Goal: Ask a question

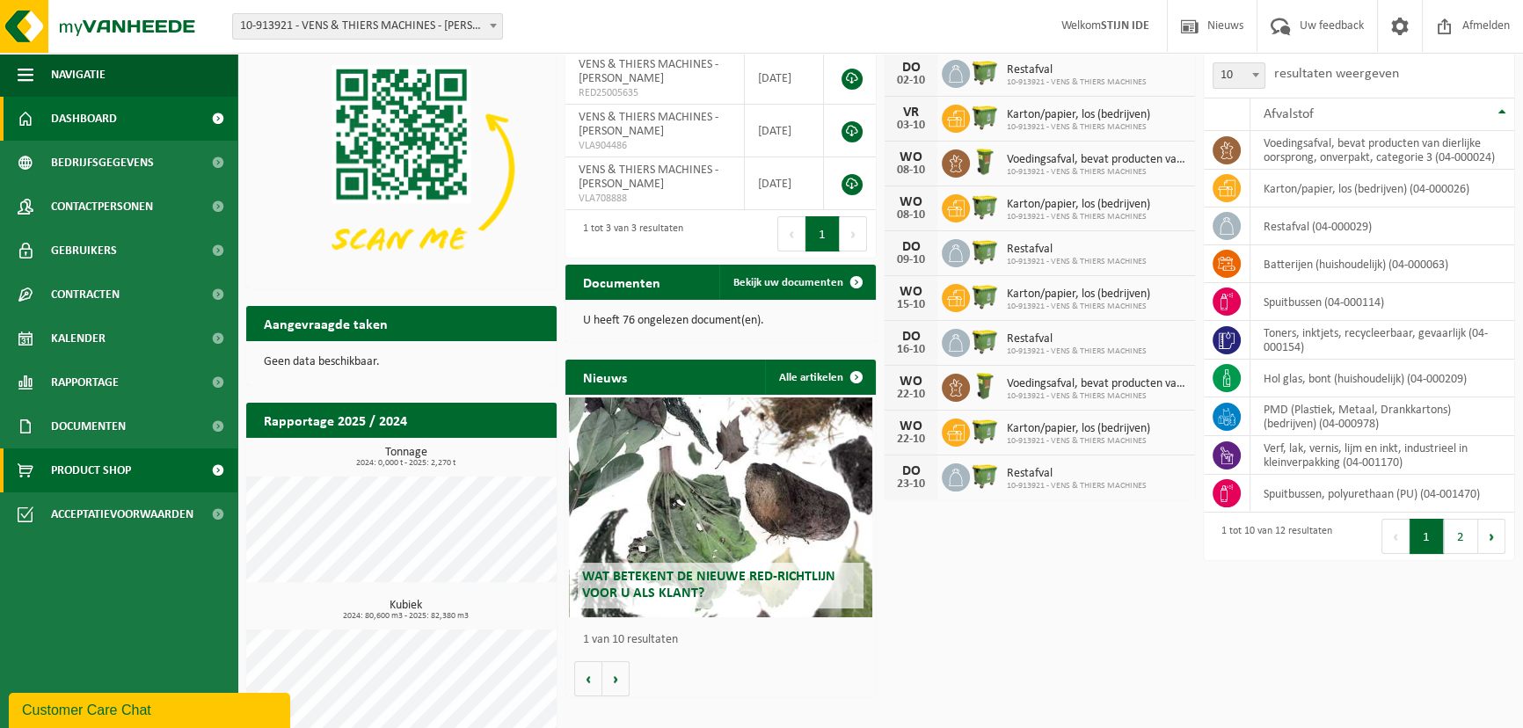
scroll to position [70, 0]
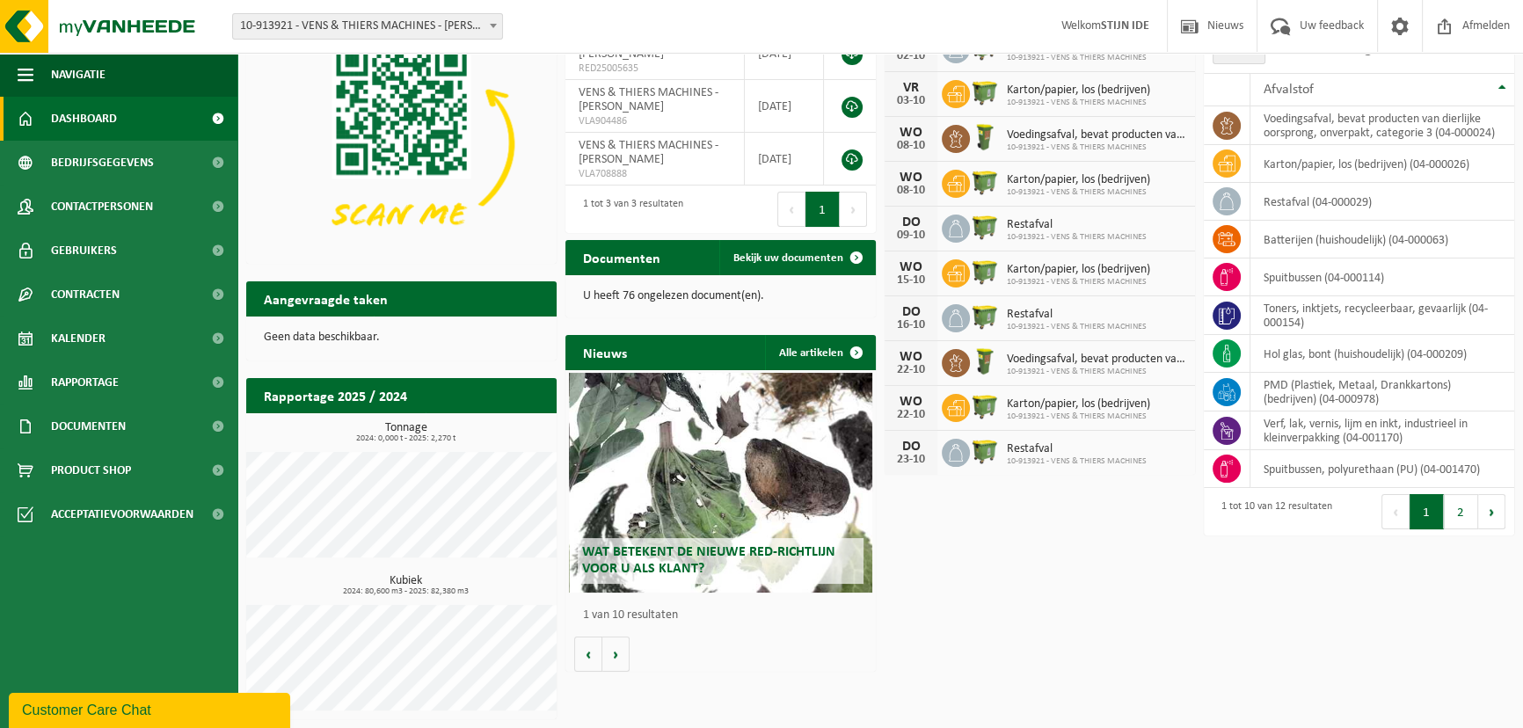
click at [200, 703] on div "Customer Care Chat" at bounding box center [149, 710] width 255 height 21
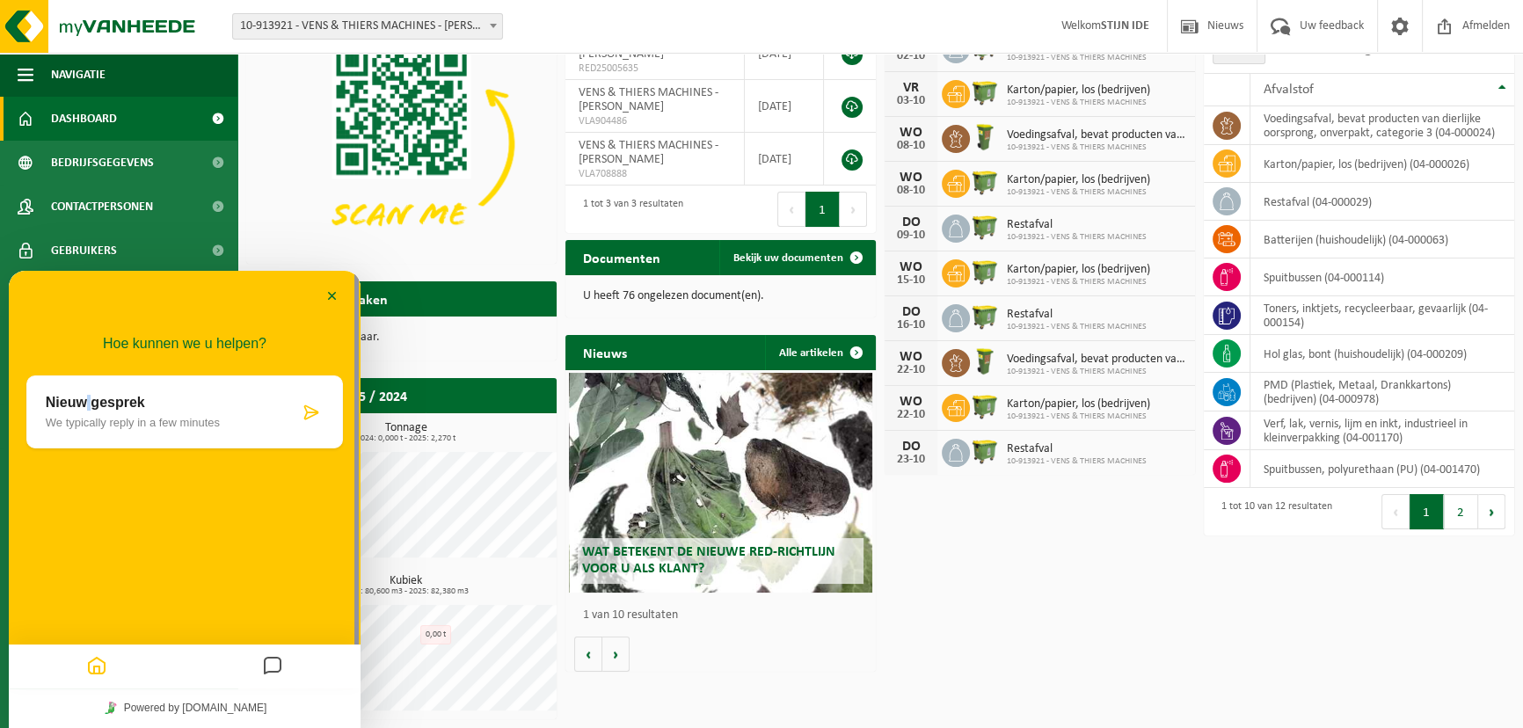
click at [80, 396] on p "Nieuw gesprek" at bounding box center [172, 403] width 253 height 16
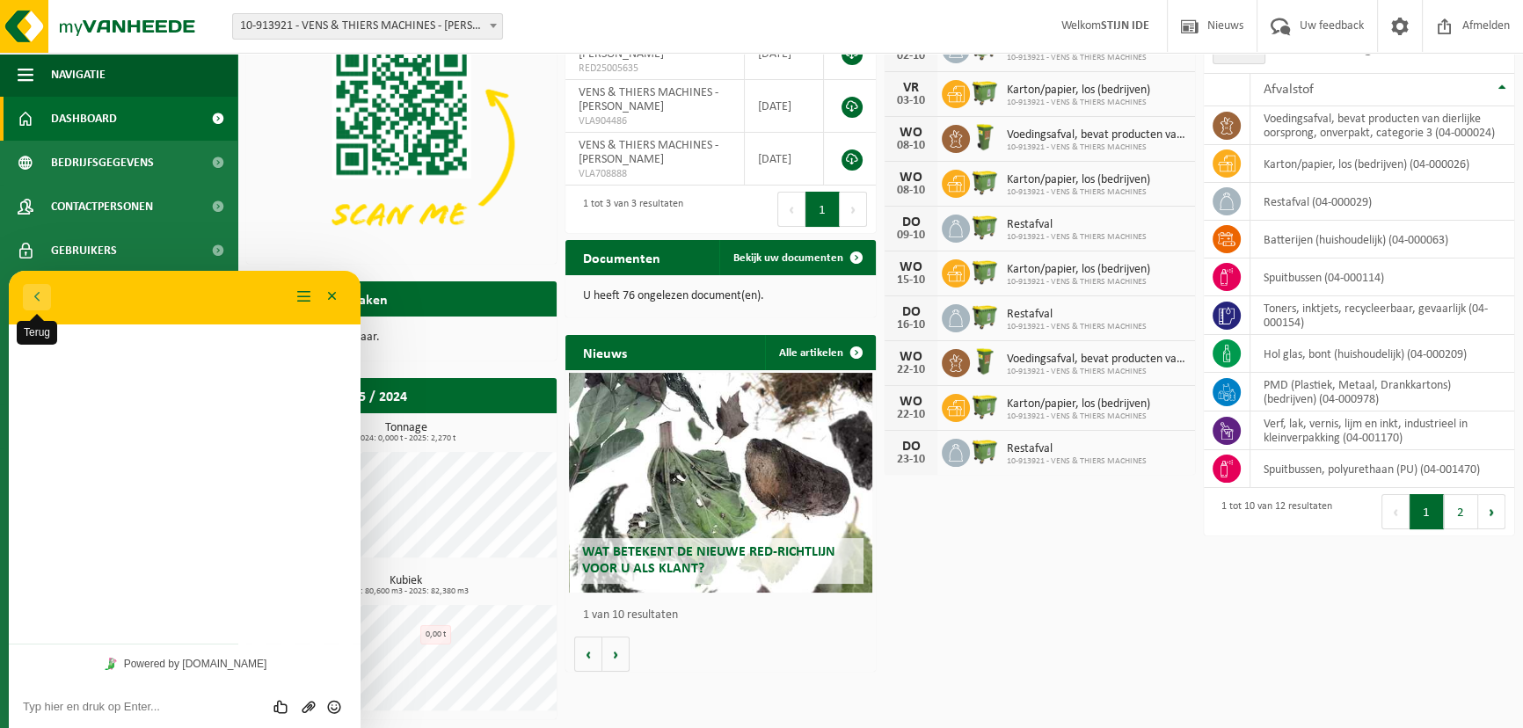
click at [30, 291] on button "Terug" at bounding box center [37, 297] width 28 height 26
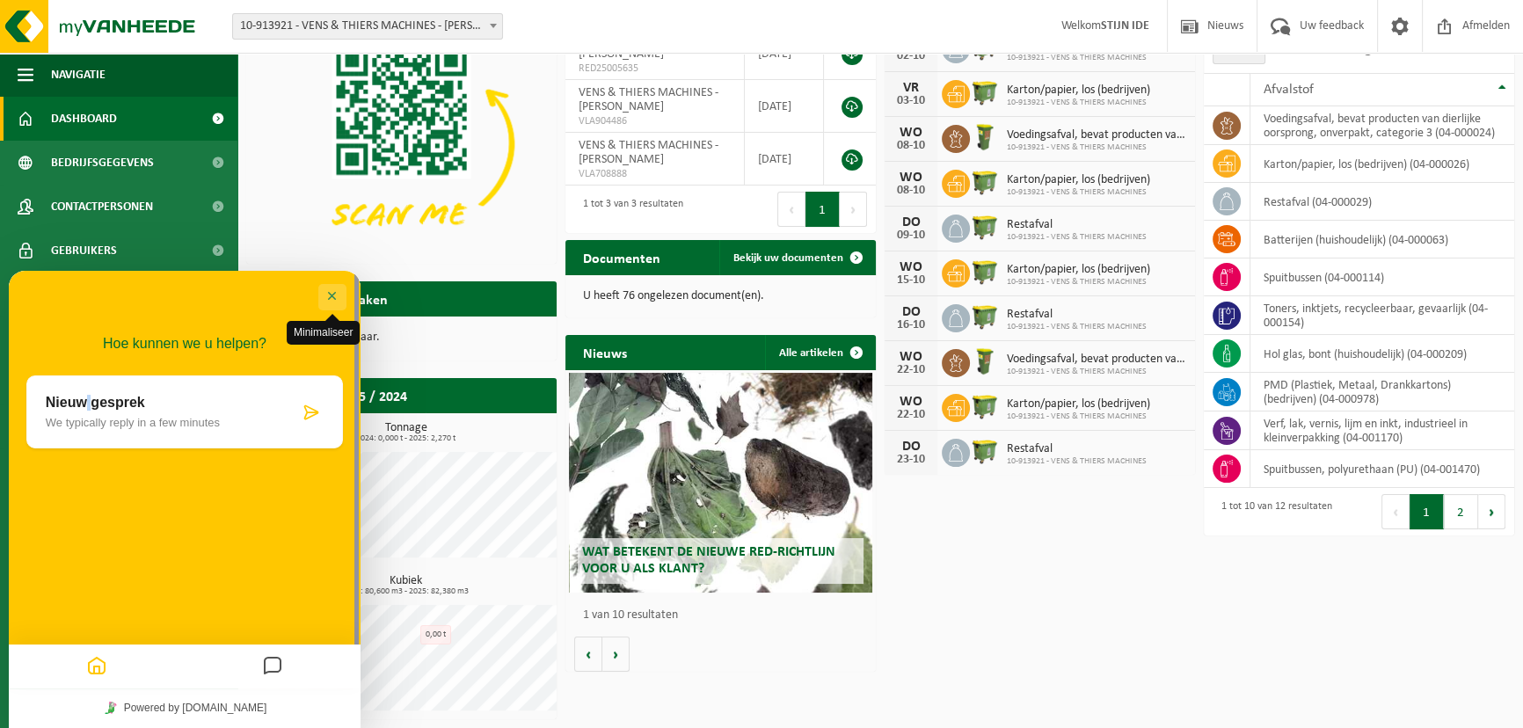
click at [335, 292] on button "Minimaliseer" at bounding box center [332, 297] width 28 height 26
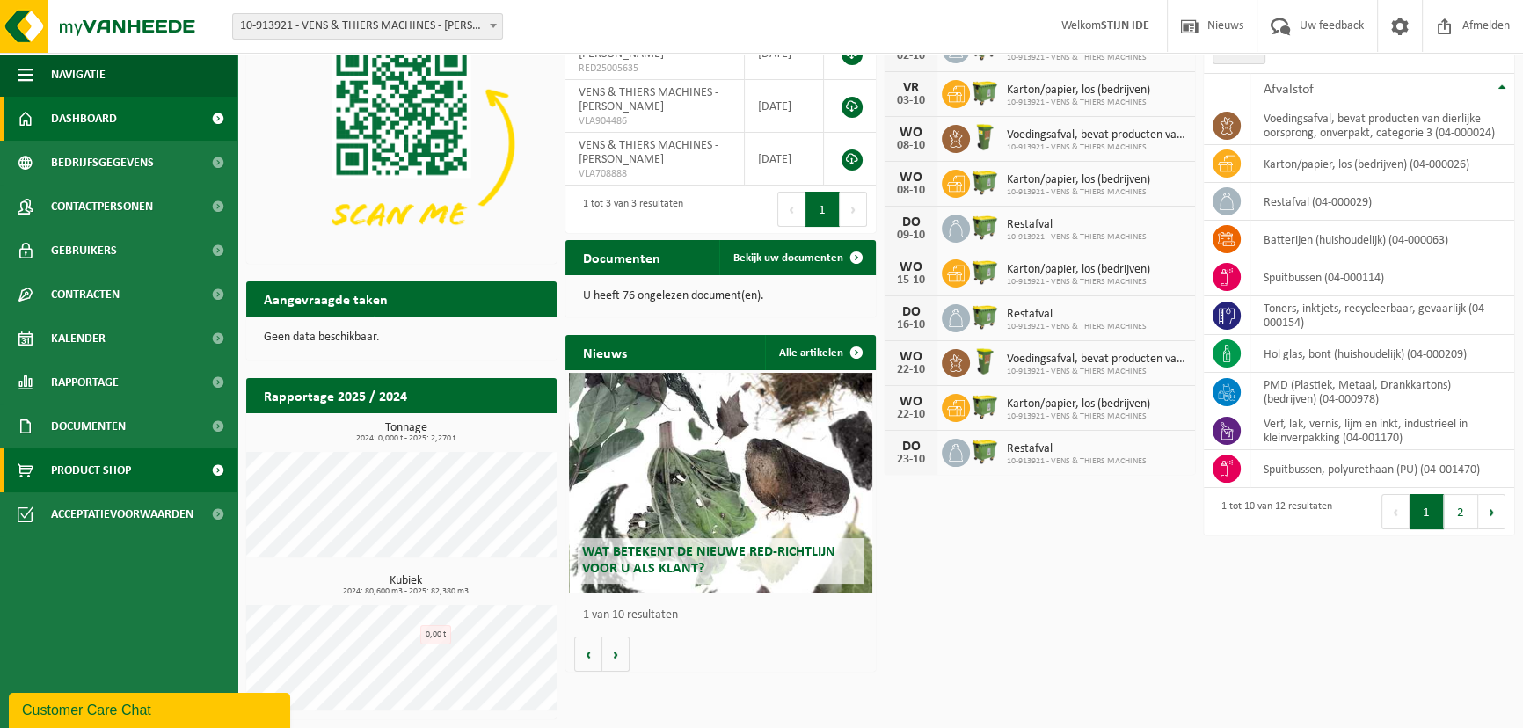
click at [79, 467] on span "Product Shop" at bounding box center [91, 471] width 80 height 44
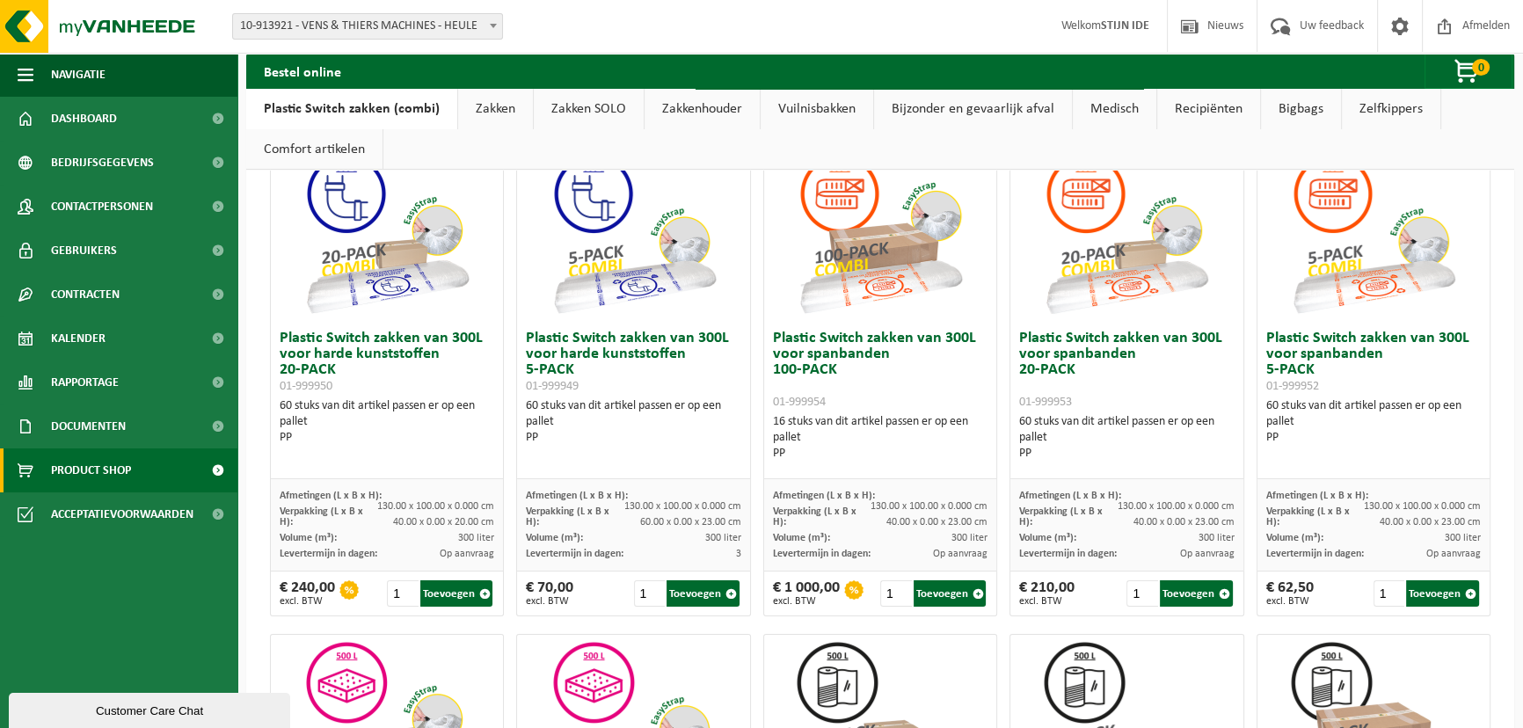
scroll to position [319, 0]
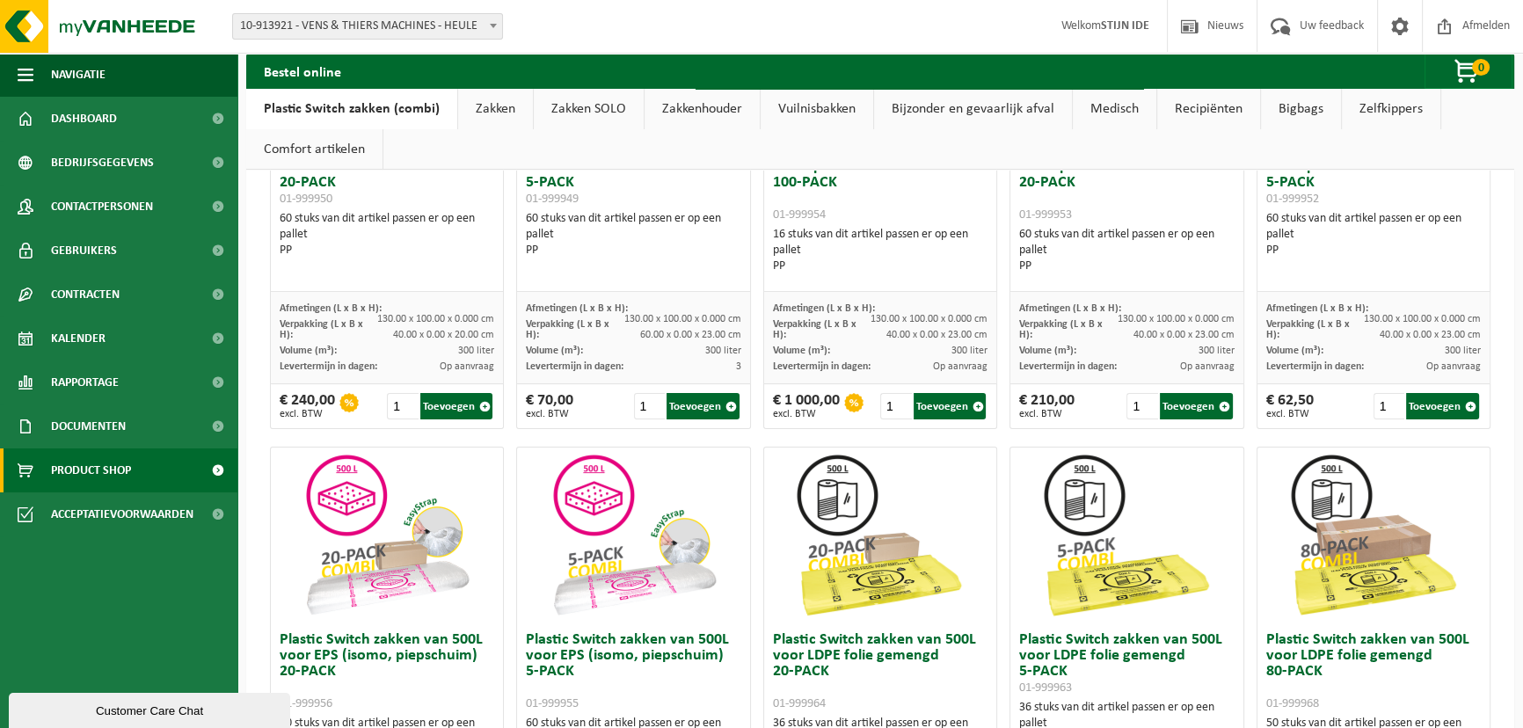
click at [79, 711] on div "Customer Care Chat" at bounding box center [149, 710] width 255 height 13
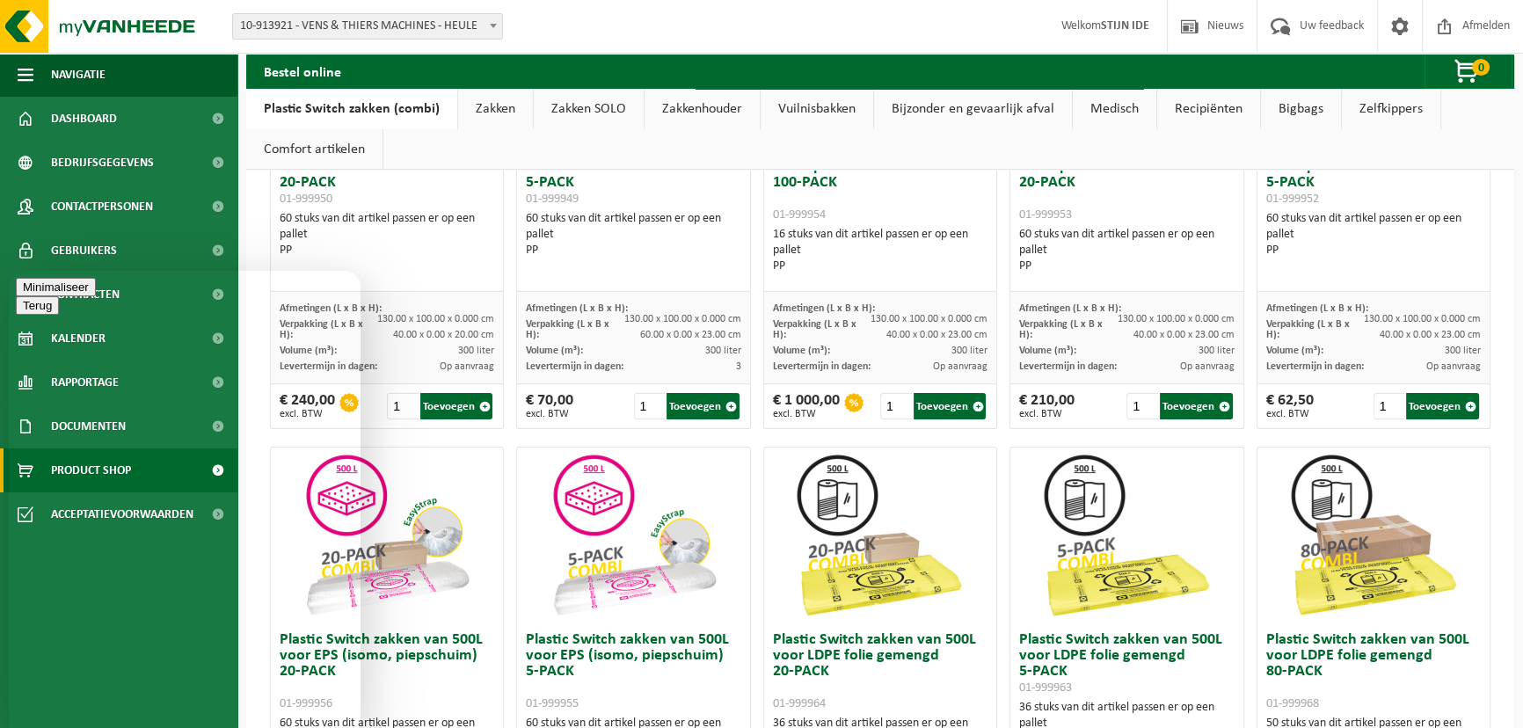
drag, startPoint x: 106, startPoint y: 551, endPoint x: 107, endPoint y: 561, distance: 10.7
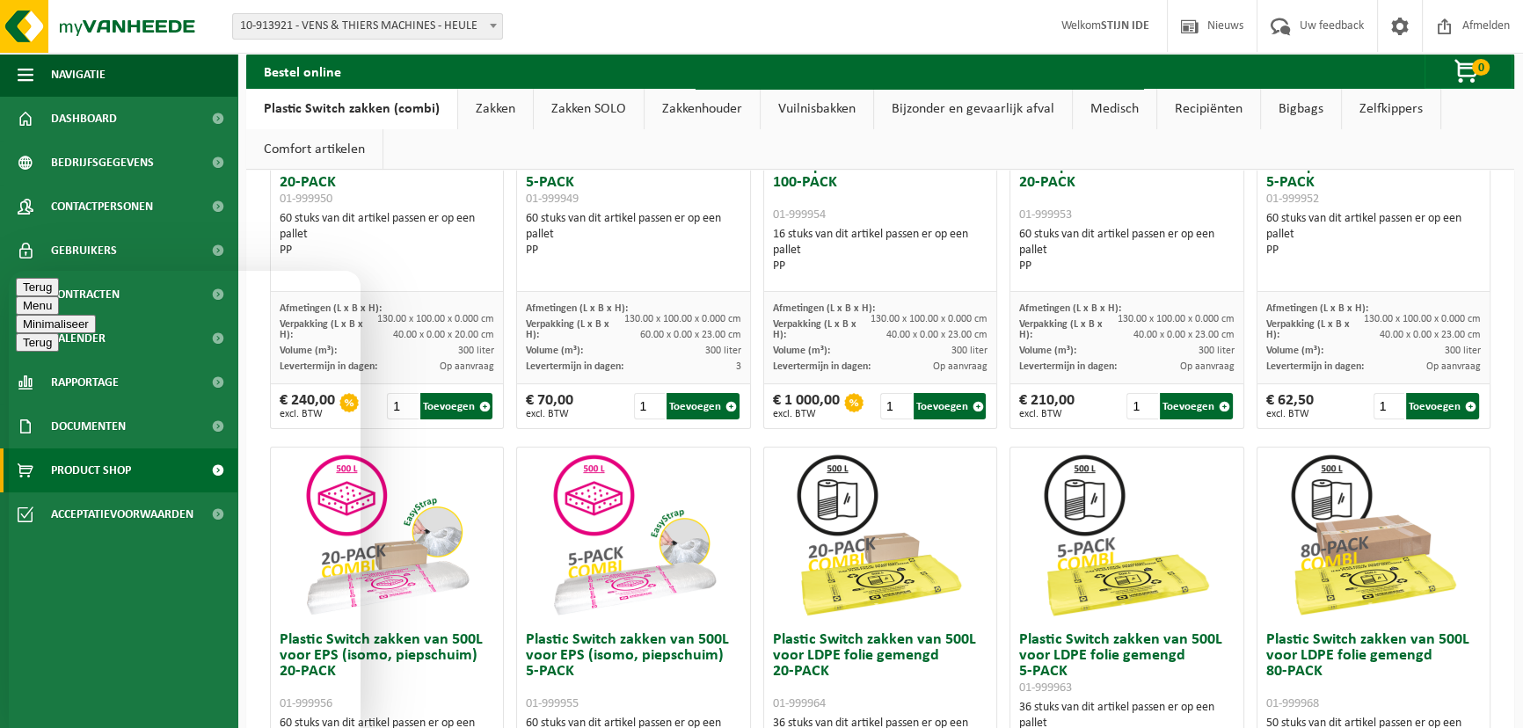
type textarea "Goede morgen"
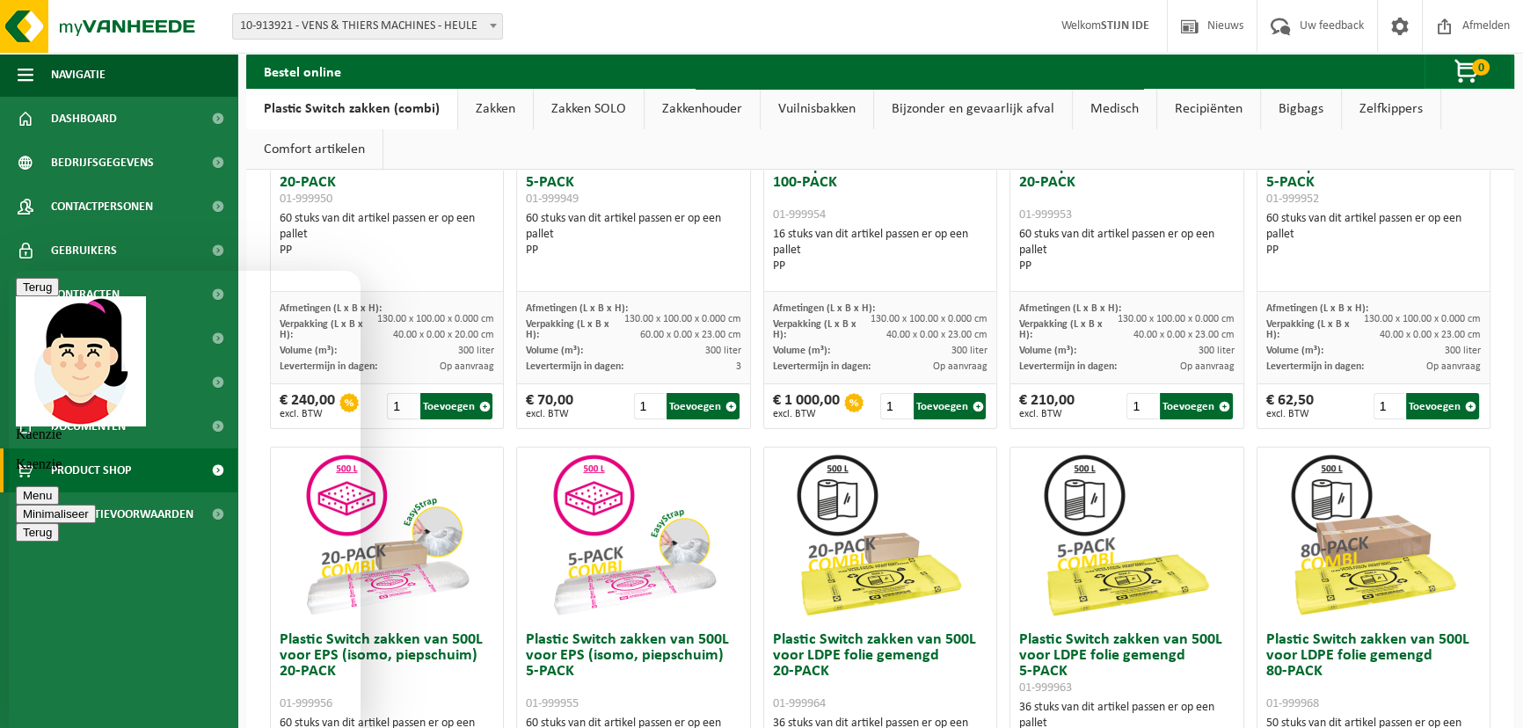
scroll to position [0, 0]
type textarea "Kunnen we een afvalcontainer bestellen voor afval hout ?"
type textarea "het hout is verpakkingsmateriaal van machines."
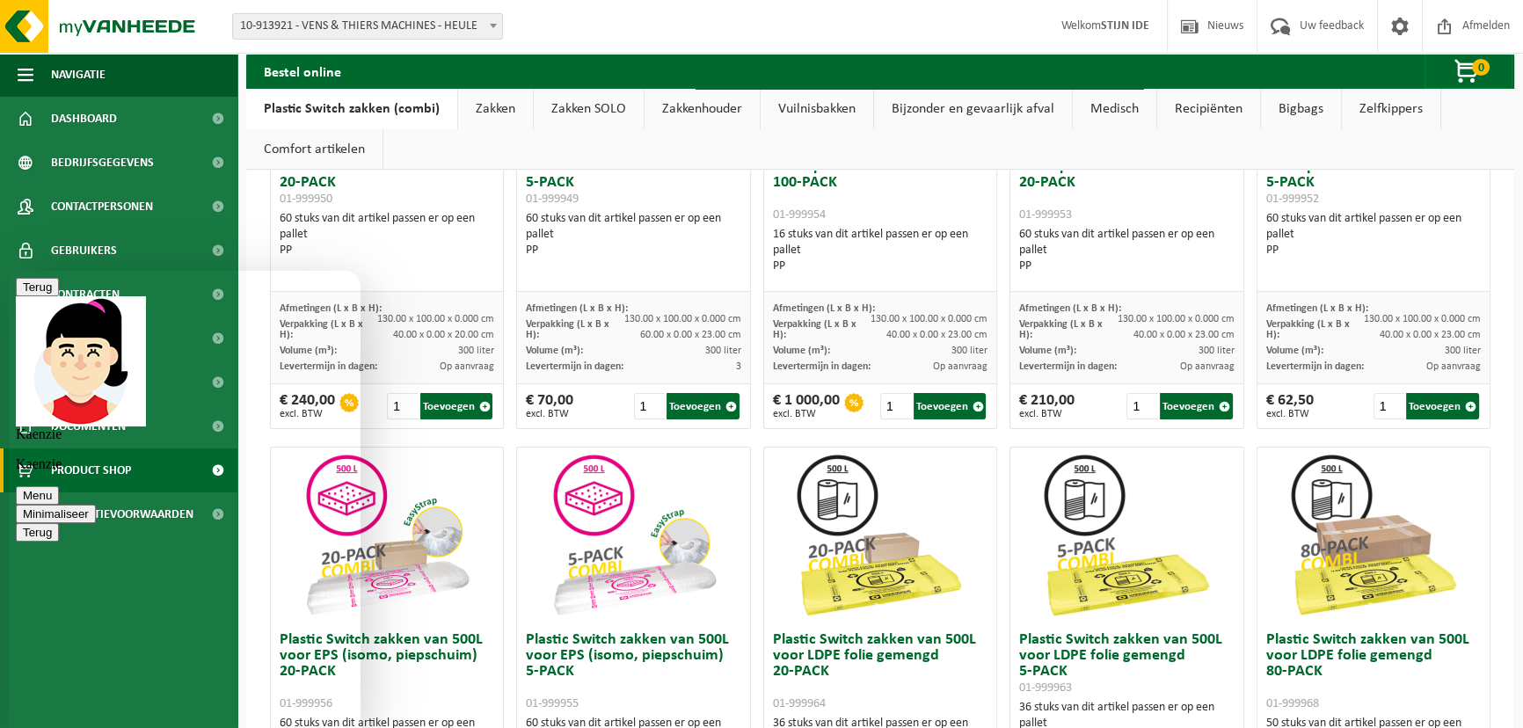
type textarea "Kan er een 10m³ container voorzien worden?"
type textarea "Laadadres waterven 12 8501 Heule contactpersoon Stijn Ide"
type textarea "Graag levering op [DATE] en ophalen op [DATE] vanaf 14.00u."
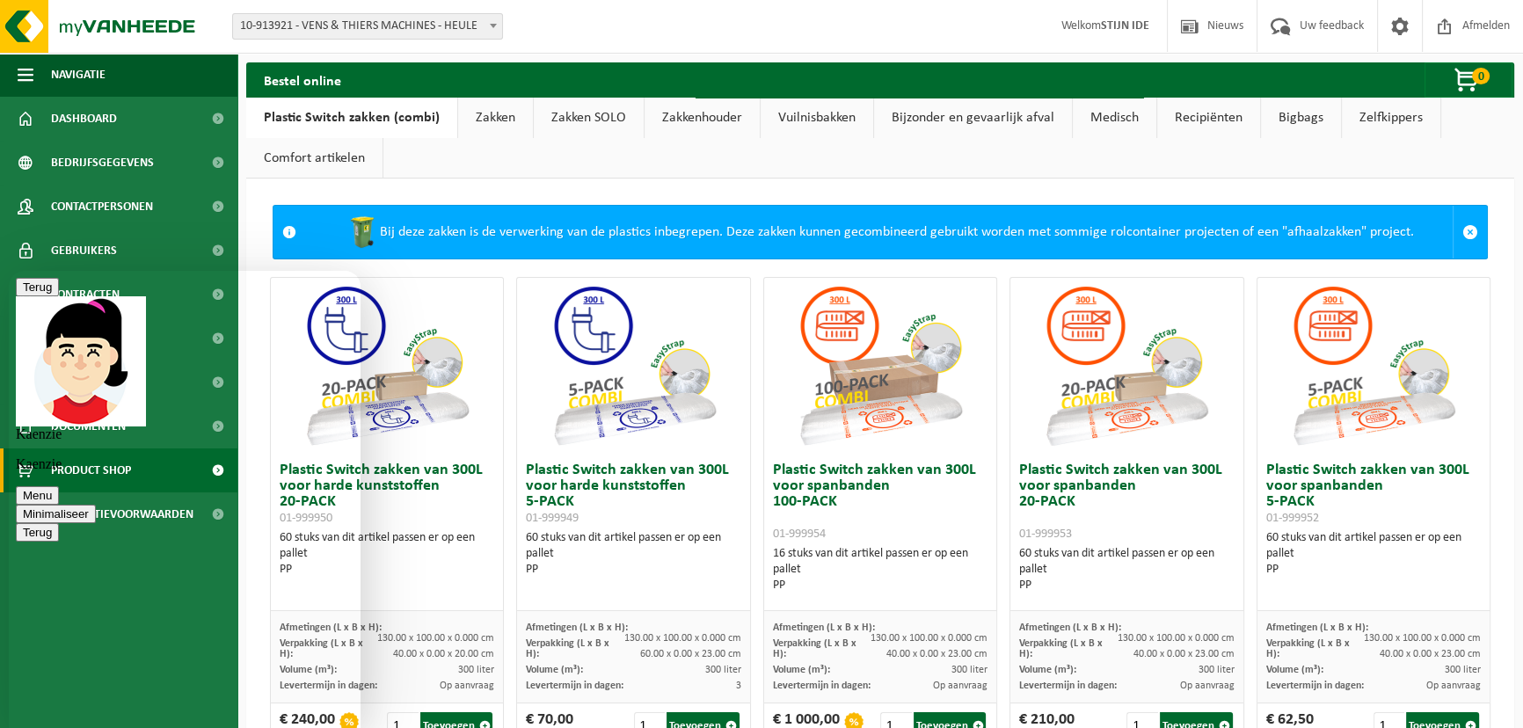
scroll to position [233, 0]
type textarea "Ja dit is ok"
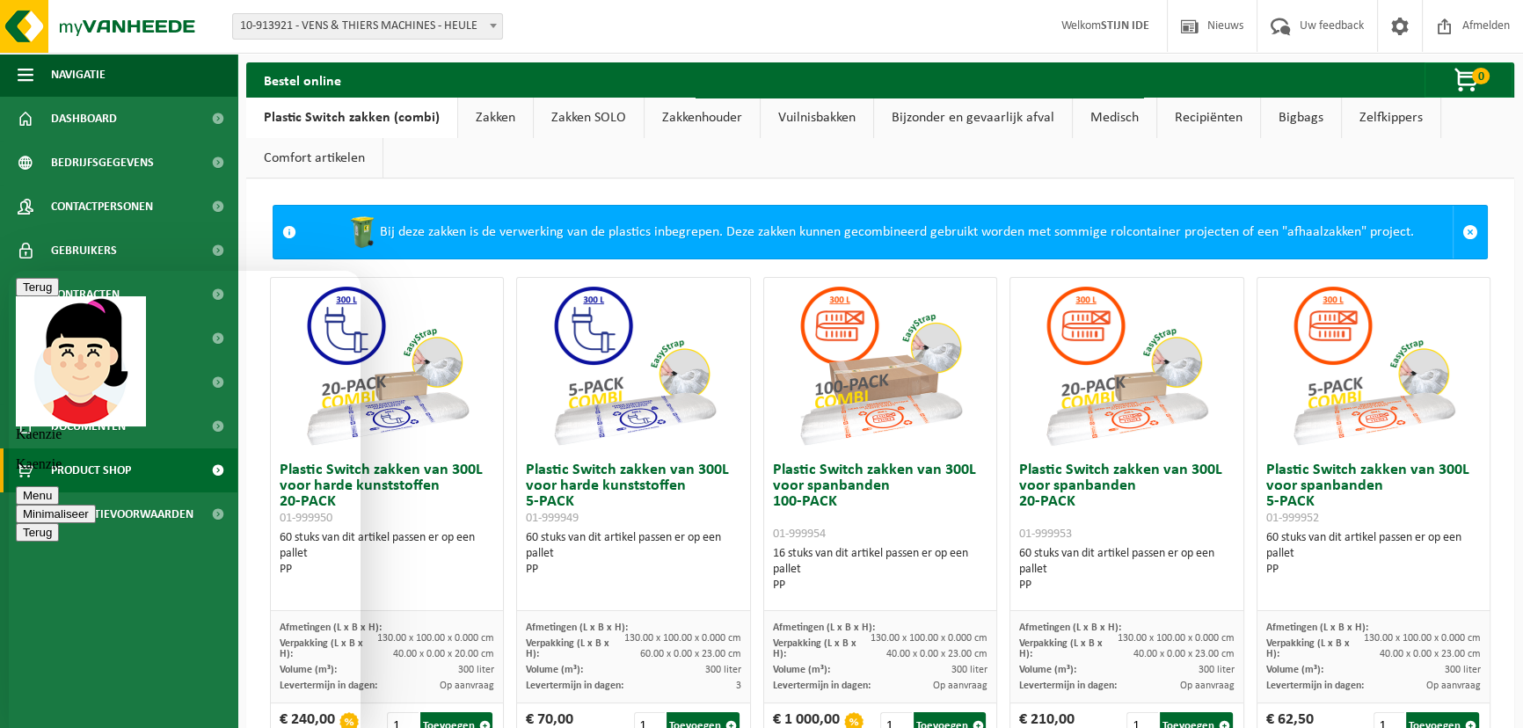
type textarea "dank u wel"
type textarea "top bedankt"
